Goal: Subscribe to service/newsletter

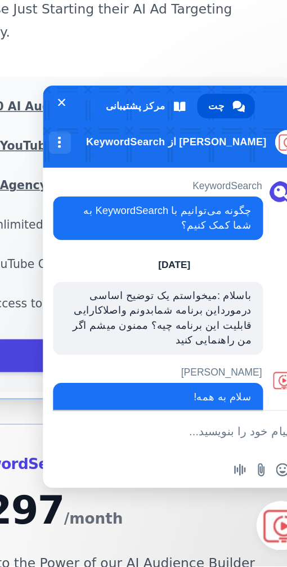
scroll to position [72, 0]
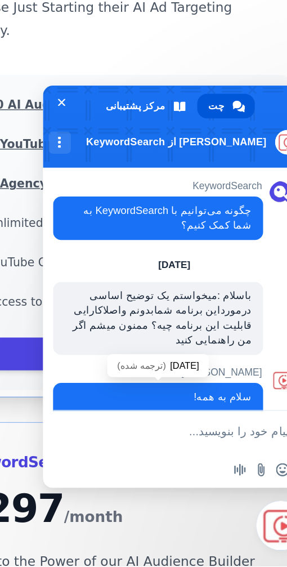
click at [224, 446] on span "سلام به همه! از اینکه به KeywordSearch رسیدید متشکریم. [URL][DOMAIN_NAME]" at bounding box center [182, 475] width 110 height 59
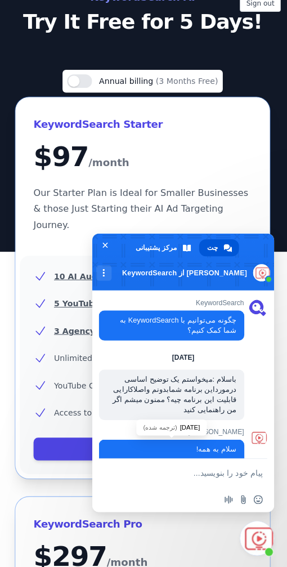
scroll to position [46, 0]
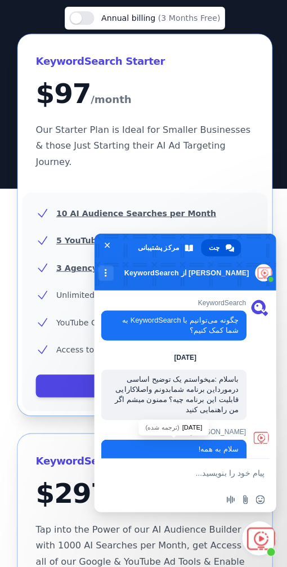
scroll to position [105, 0]
